Goal: Task Accomplishment & Management: Manage account settings

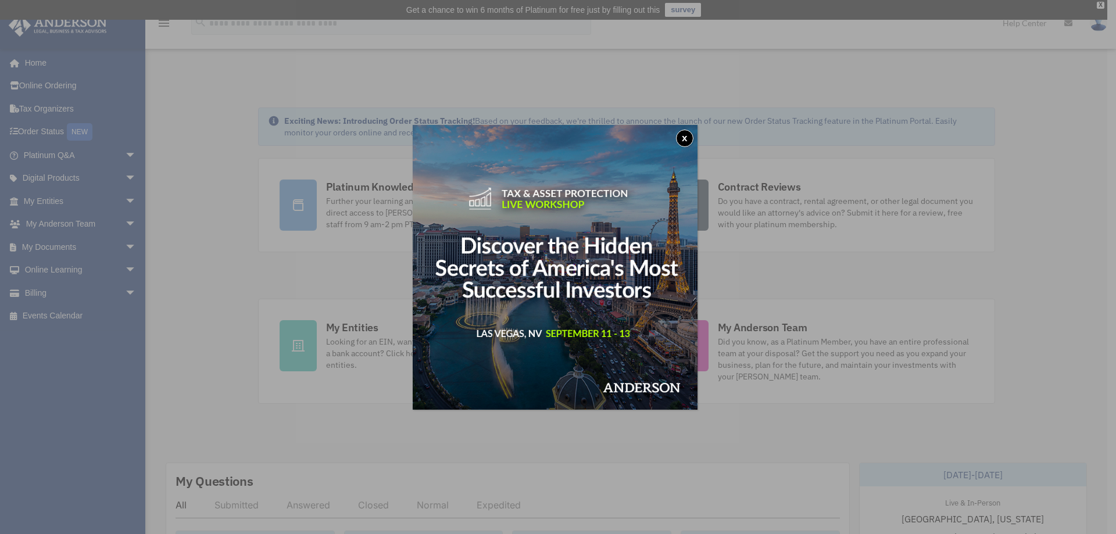
click at [686, 137] on button "x" at bounding box center [684, 138] width 17 height 17
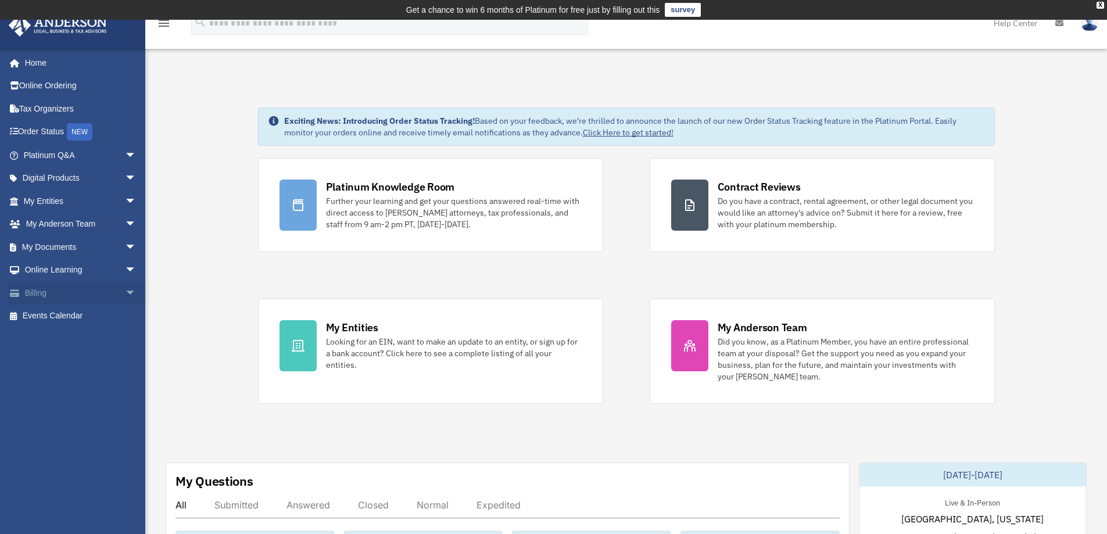
click at [58, 296] on link "Billing arrow_drop_down" at bounding box center [81, 292] width 146 height 23
click at [125, 288] on span "arrow_drop_down" at bounding box center [136, 293] width 23 height 24
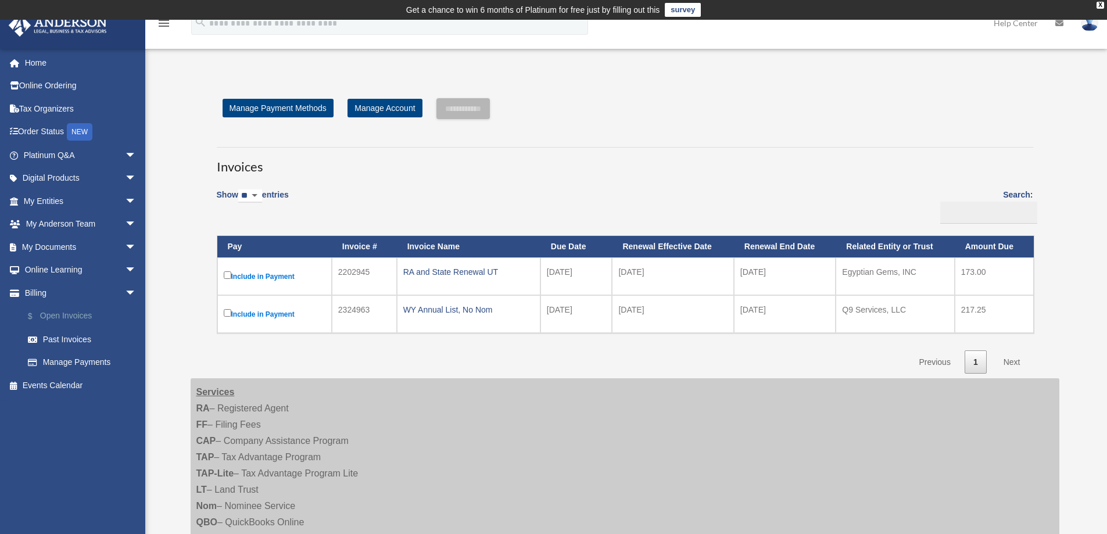
click at [83, 316] on link "$ Open Invoices" at bounding box center [85, 317] width 138 height 24
